Goal: Task Accomplishment & Management: Manage account settings

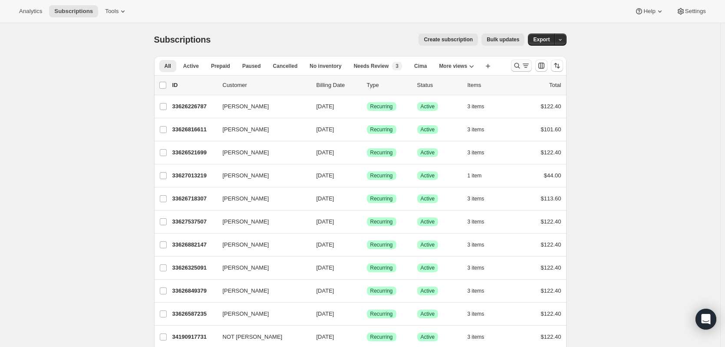
click at [517, 66] on icon "Search and filter results" at bounding box center [517, 66] width 6 height 6
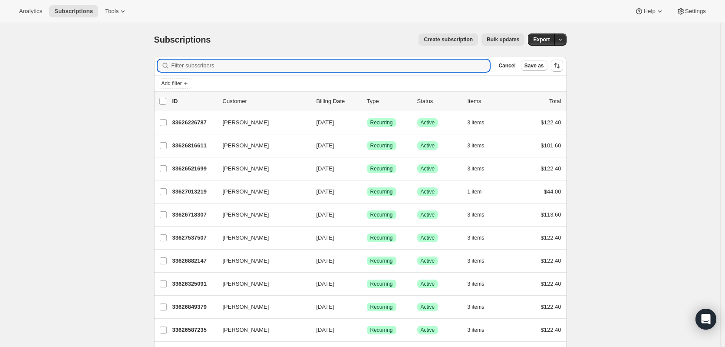
paste input "[PERSON_NAME]"
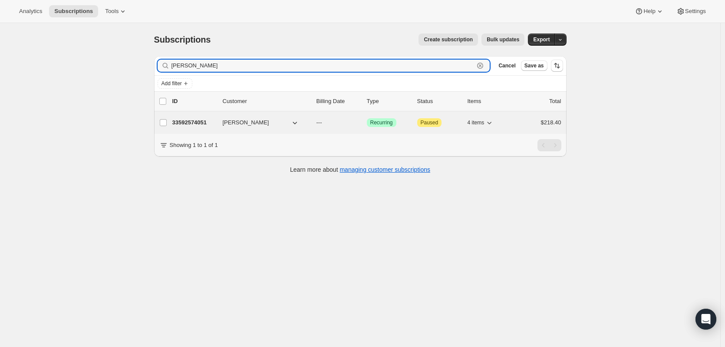
type input "[PERSON_NAME]"
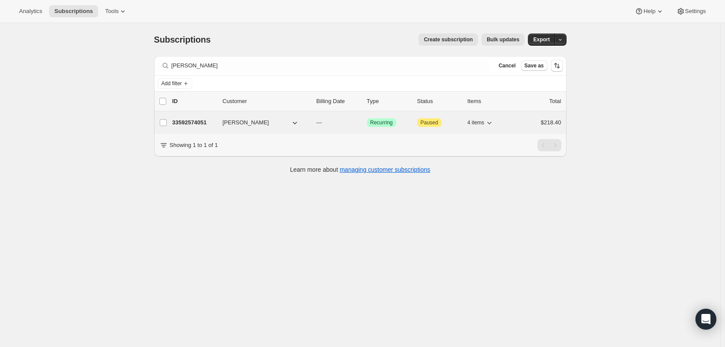
click at [192, 121] on p "33592574051" at bounding box center [193, 122] width 43 height 9
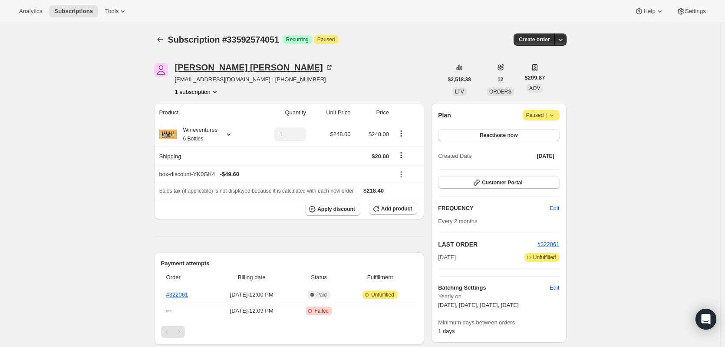
click at [325, 65] on icon at bounding box center [329, 67] width 9 height 9
drag, startPoint x: 295, startPoint y: 79, endPoint x: 244, endPoint y: 78, distance: 51.7
click at [244, 78] on div "[PERSON_NAME] [EMAIL_ADDRESS][DOMAIN_NAME] · [PHONE_NUMBER] 1 subscription" at bounding box center [298, 79] width 289 height 33
copy span "5104712546"
